Goal: Task Accomplishment & Management: Use online tool/utility

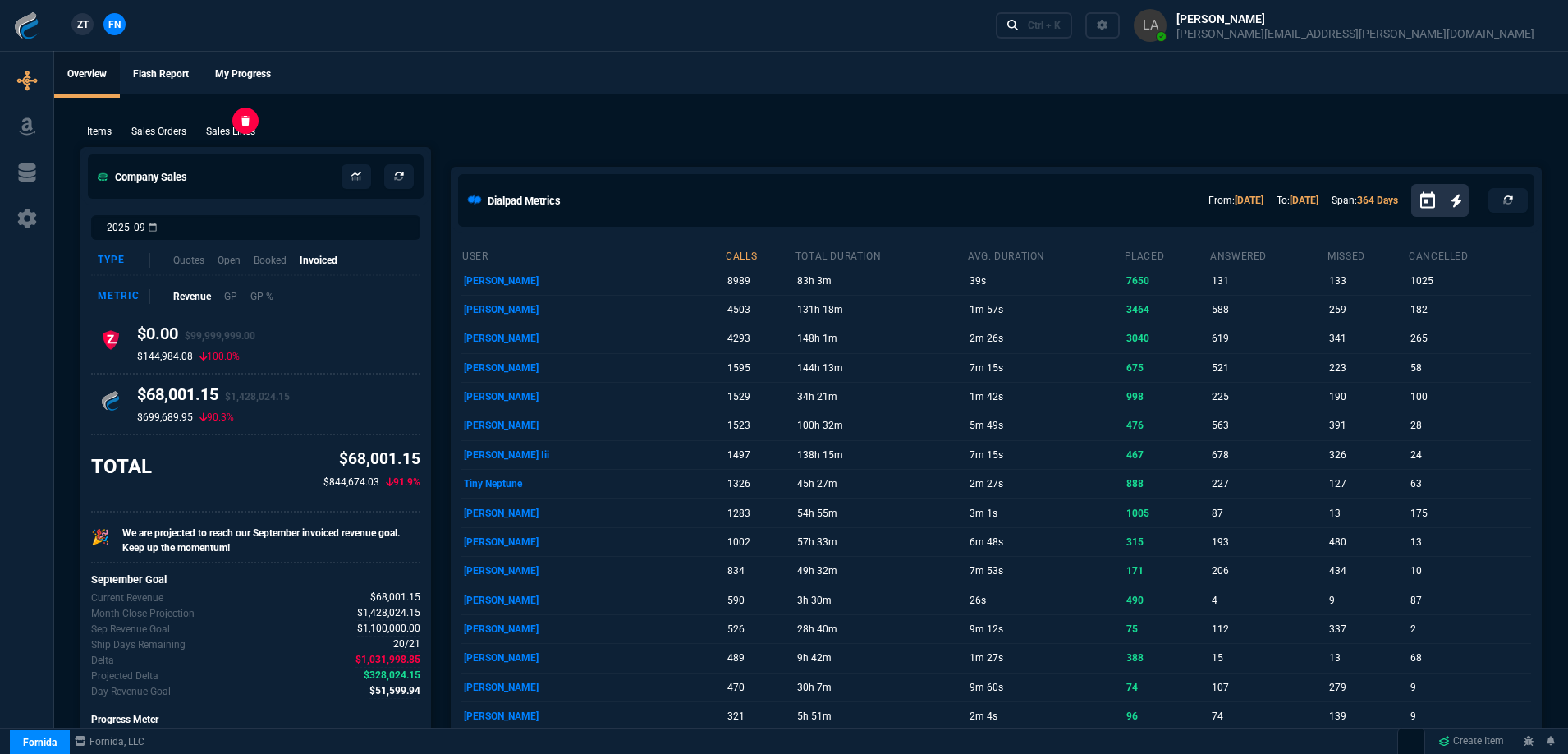
click at [240, 133] on p "Sales Lines" at bounding box center [230, 131] width 50 height 15
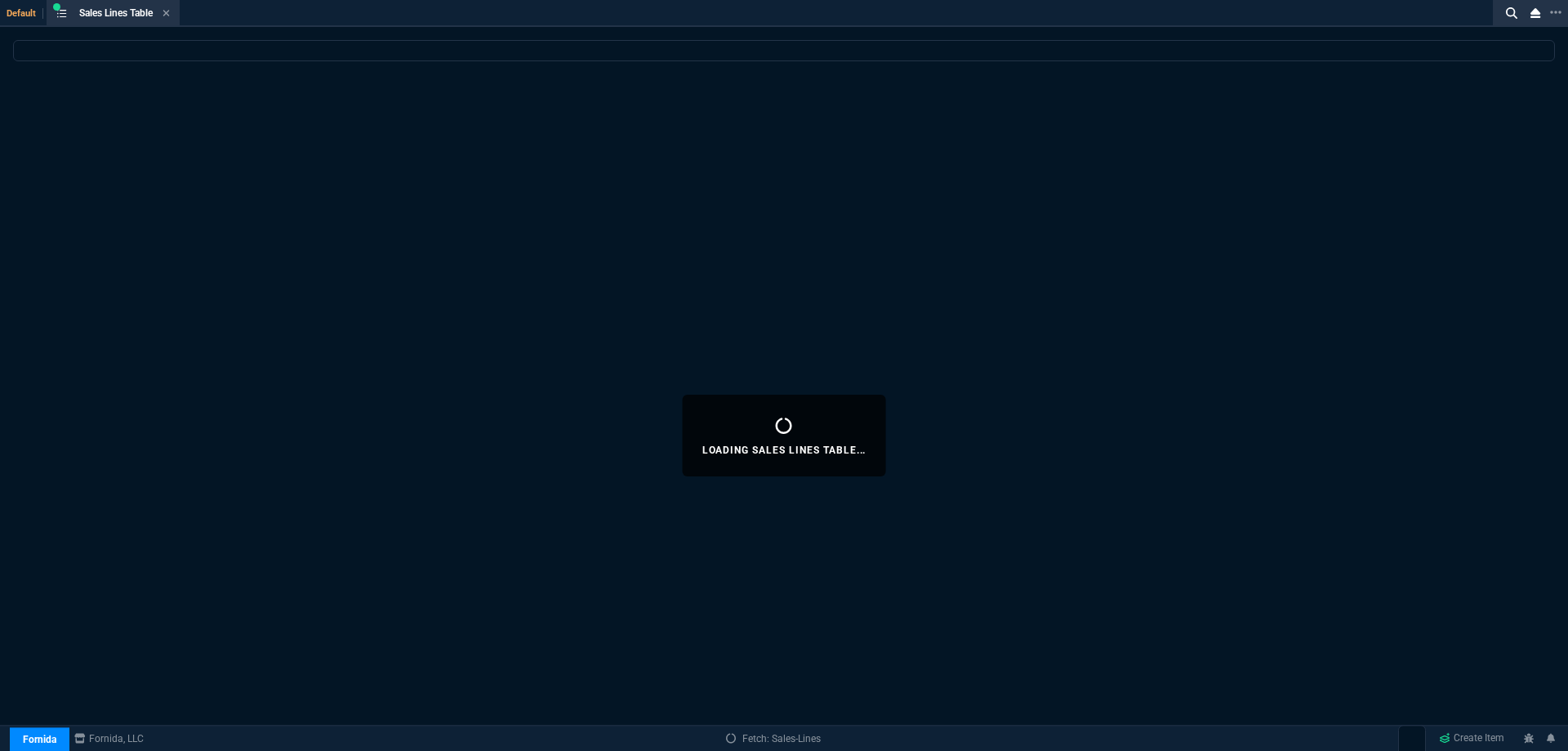
select select
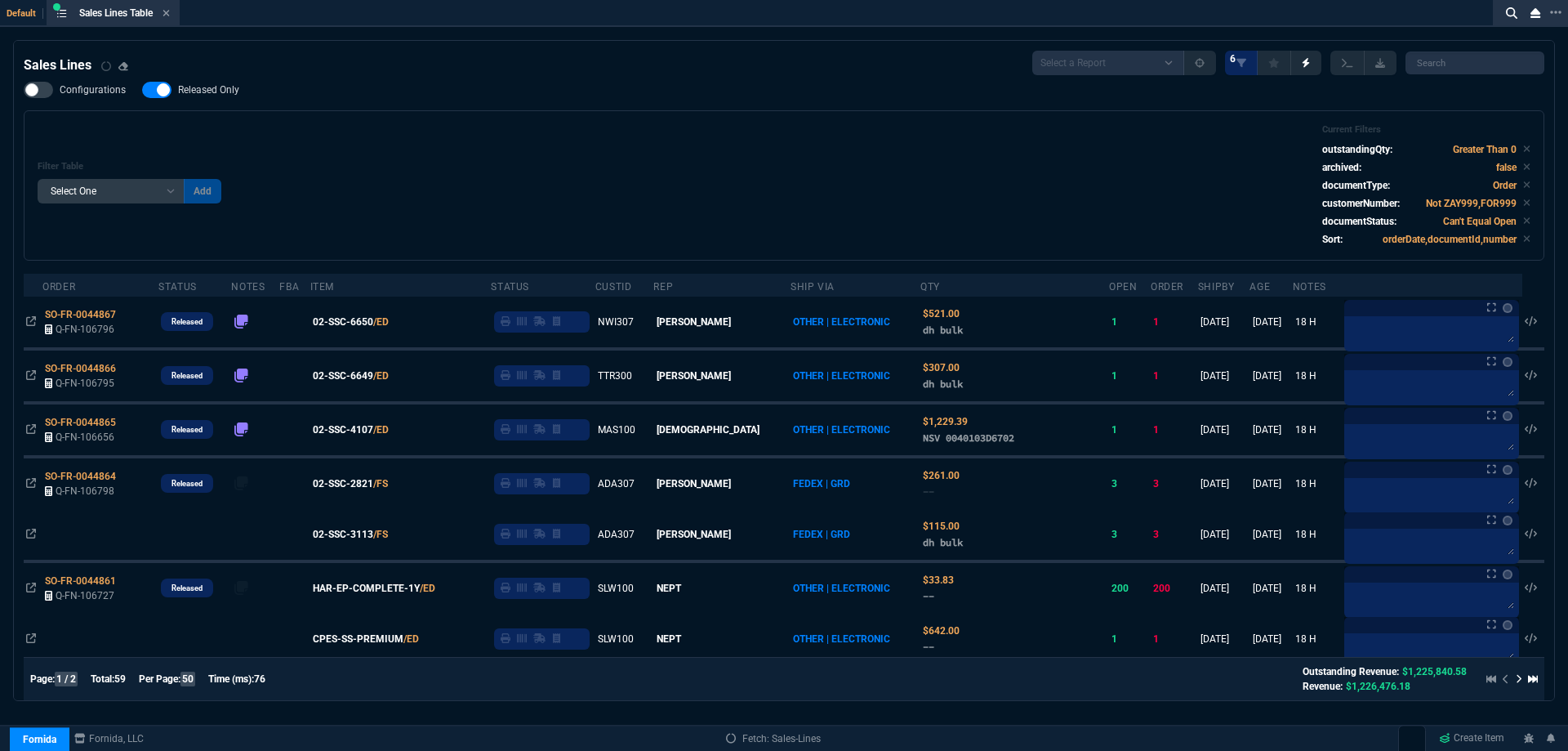
click at [189, 89] on span "Released Only" at bounding box center [208, 89] width 61 height 13
click at [142, 90] on input "Released Only" at bounding box center [141, 90] width 1 height 1
checkbox input "false"
click at [794, 200] on div "Filter Table Select One Add Filter () Age () ATS () Cond (itemVariantCode) Cust…" at bounding box center [784, 186] width 1494 height 123
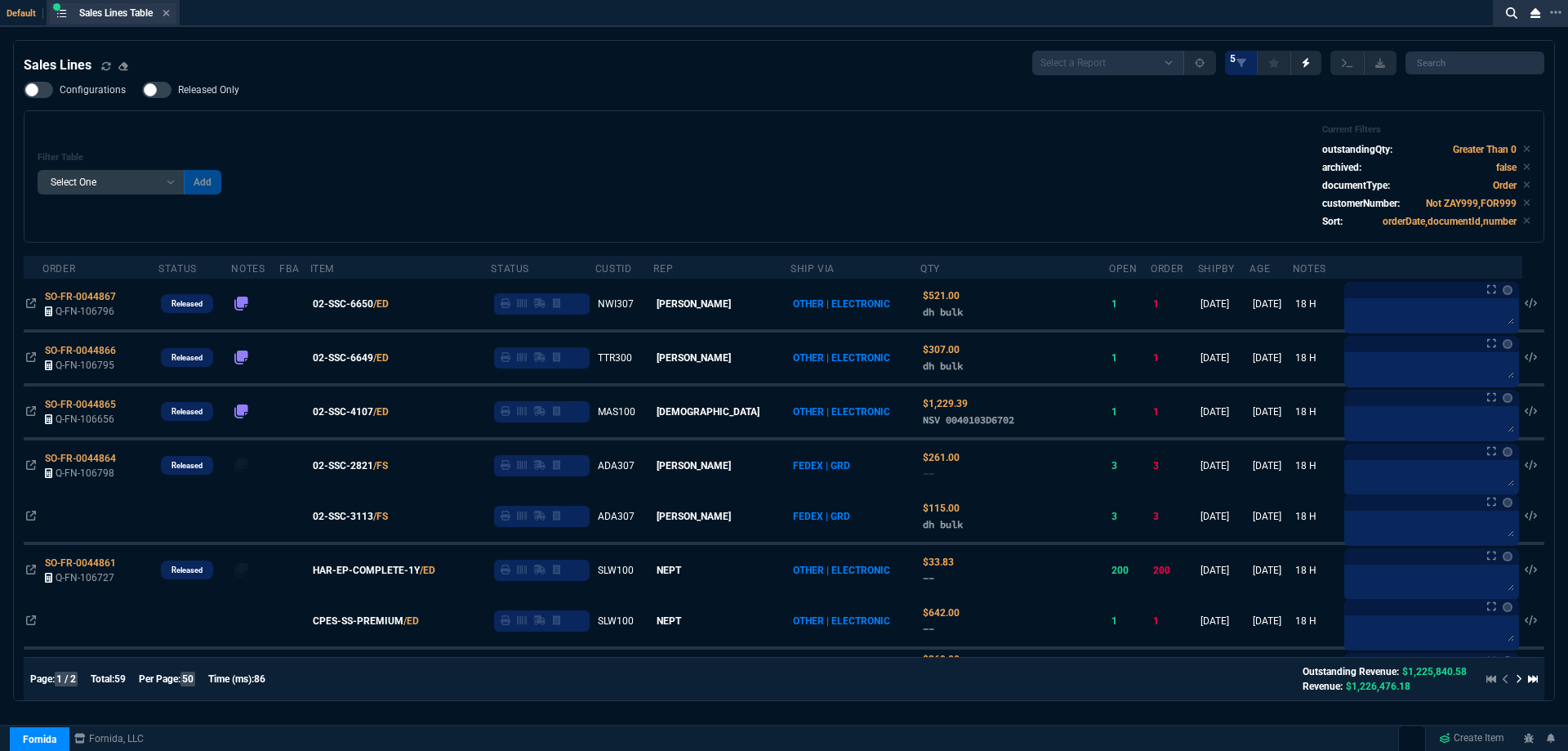
click at [174, 10] on div "Sales Lines Table Sales Line" at bounding box center [113, 14] width 126 height 21
click at [174, 10] on div "Sales Lines Table Sales Line" at bounding box center [113, 14] width 126 height 21
click at [170, 16] on icon at bounding box center [167, 13] width 7 height 7
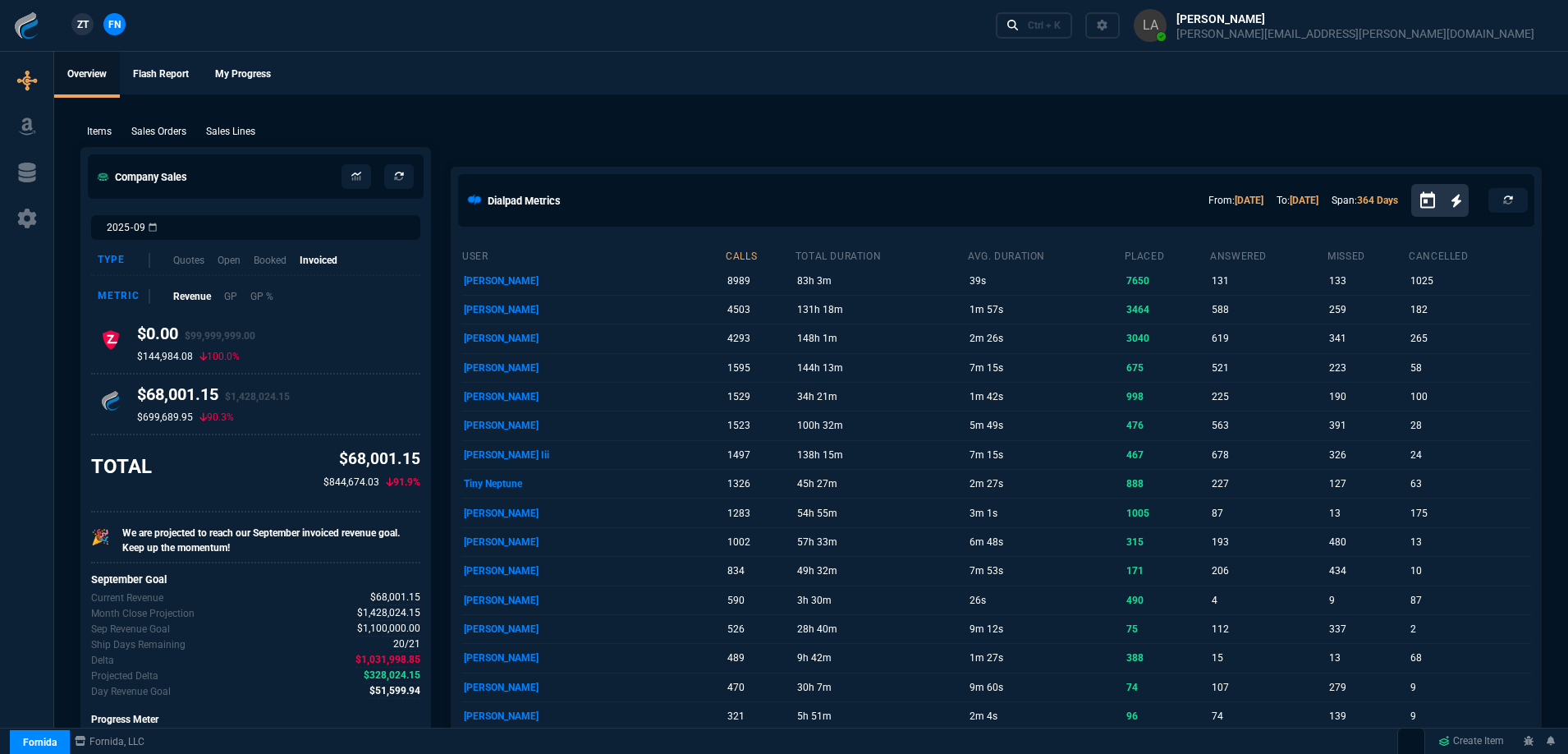
click at [87, 27] on span "ZT" at bounding box center [83, 24] width 11 height 15
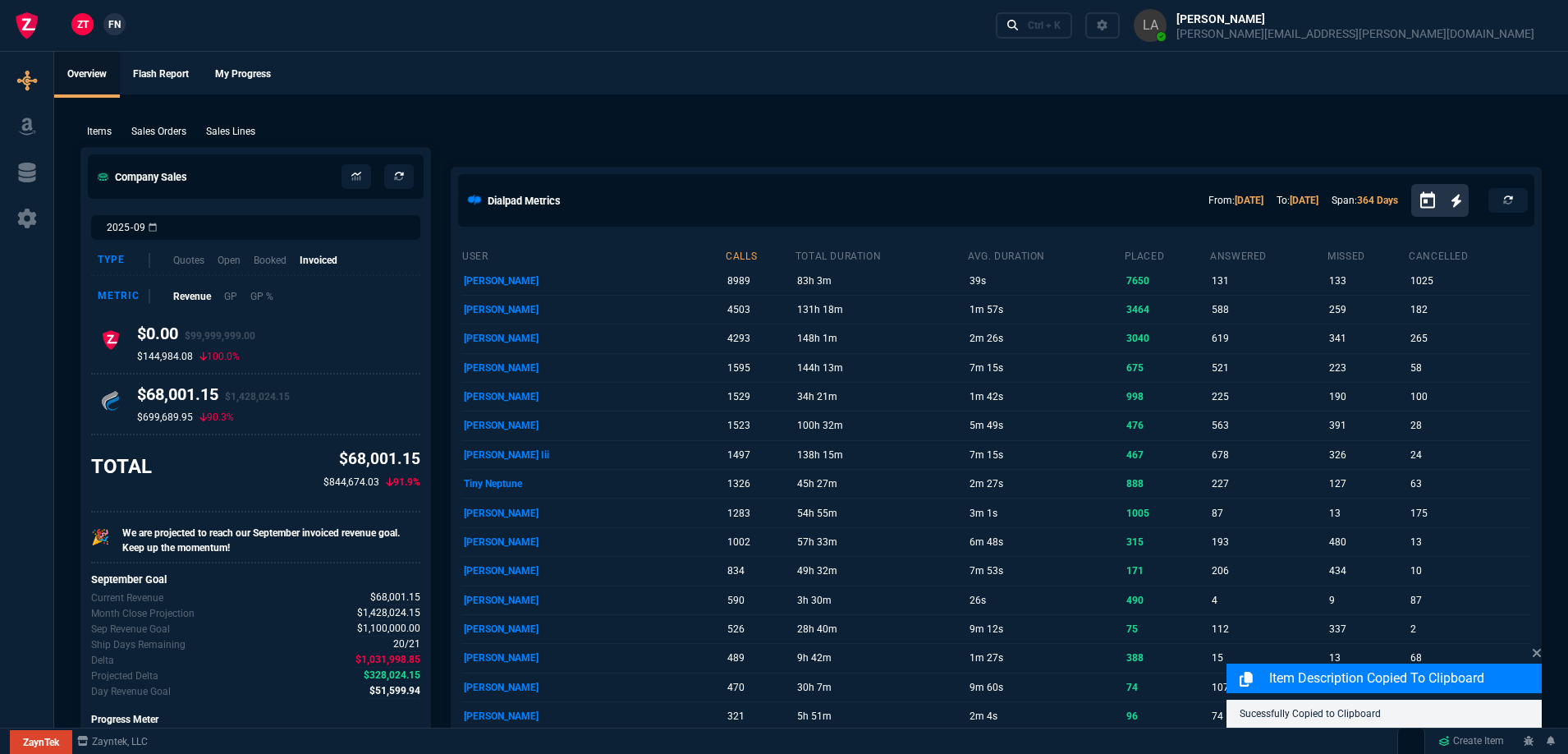
drag, startPoint x: 244, startPoint y: 128, endPoint x: 1193, endPoint y: 138, distance: 949.1
click at [245, 128] on p "Sales Lines" at bounding box center [230, 131] width 50 height 15
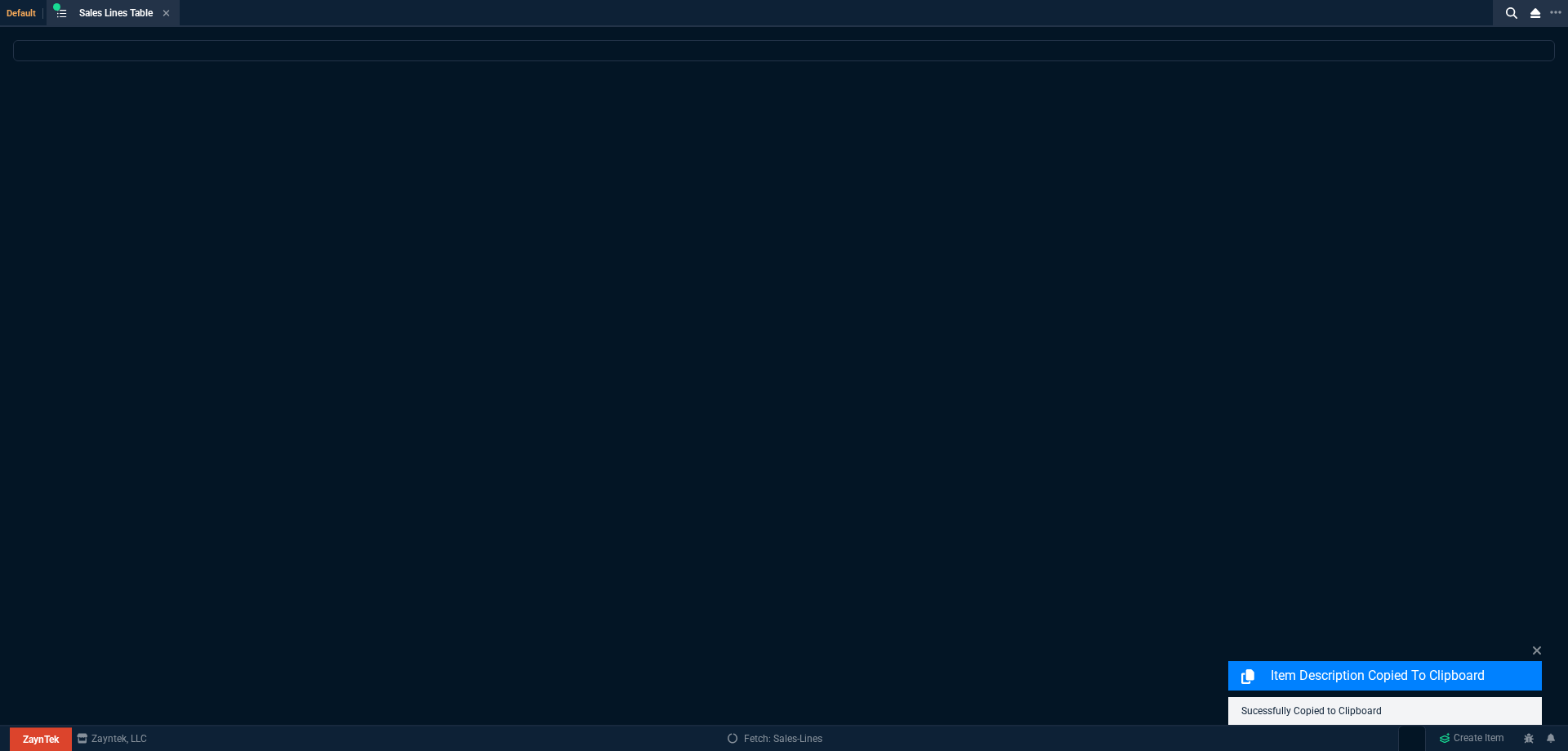
select select
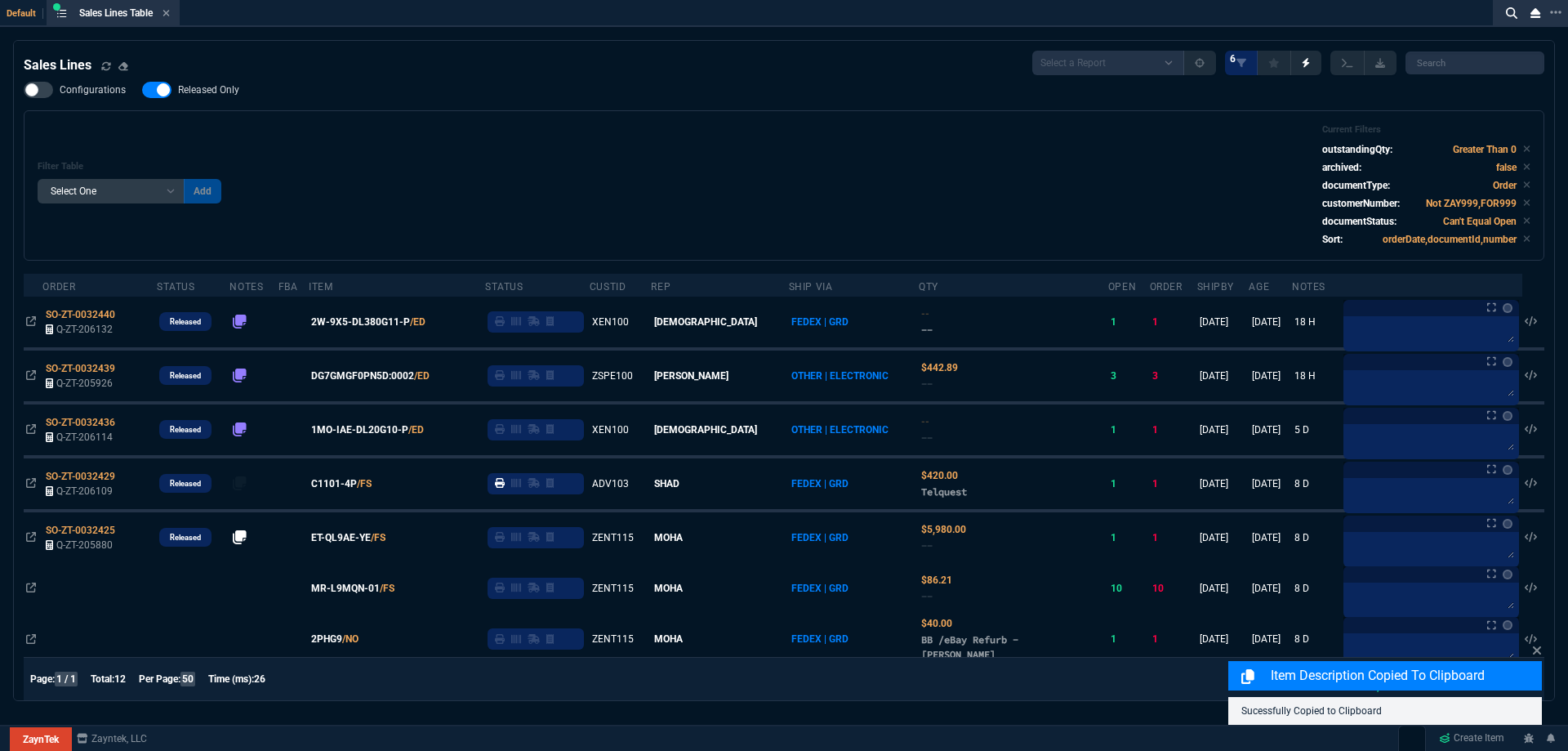
click at [222, 92] on span "Released Only" at bounding box center [208, 89] width 61 height 13
click at [142, 91] on input "Released Only" at bounding box center [141, 90] width 1 height 1
checkbox input "false"
click at [666, 180] on div "Filter Table Select One Add Filter () Age () ATS () Cond (itemVariantCode) Cust…" at bounding box center [784, 186] width 1494 height 123
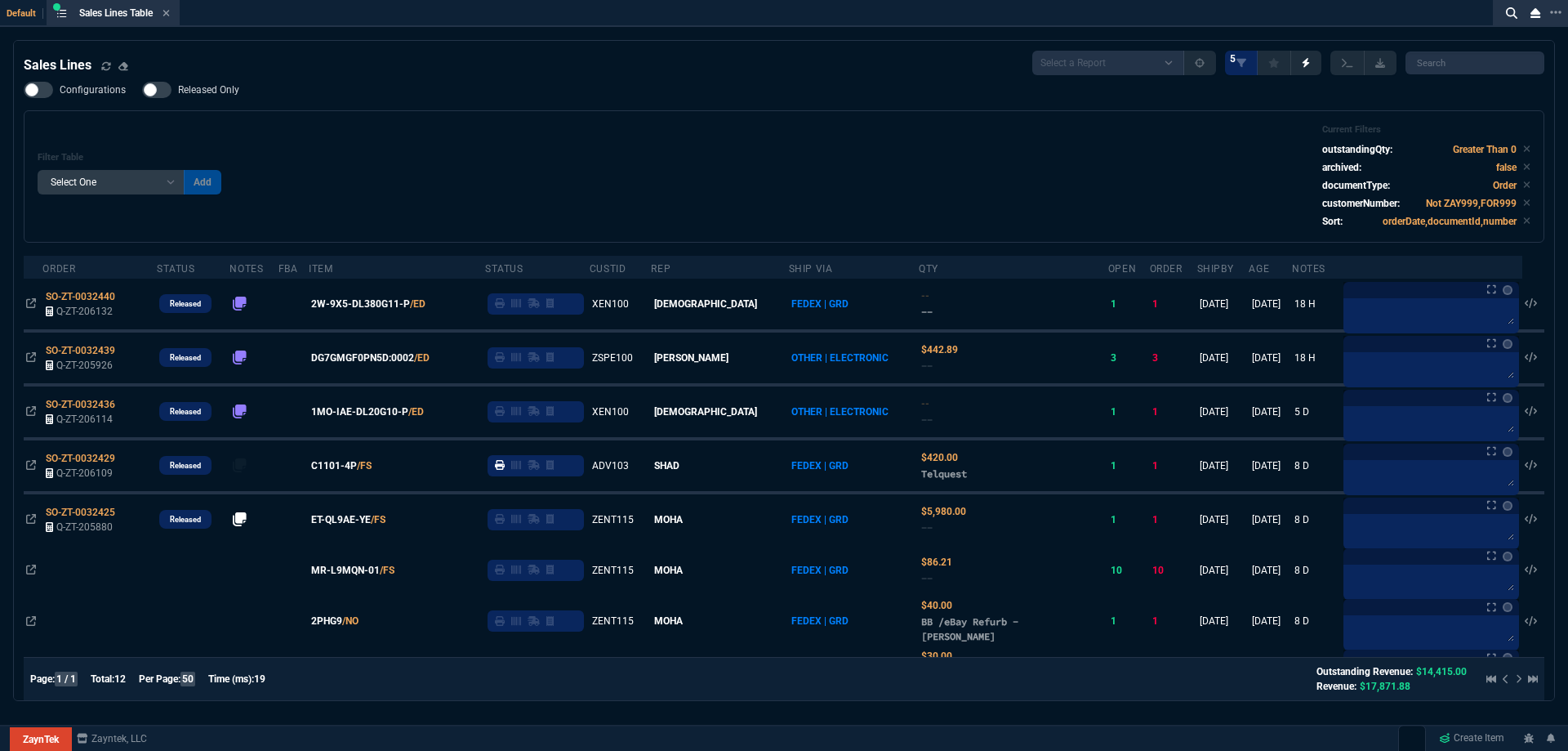
click at [467, 125] on div "Filter Table Select One Add Filter () Age () ATS () Cond (itemVariantCode) Cust…" at bounding box center [784, 177] width 1494 height 105
